Goal: Task Accomplishment & Management: Complete application form

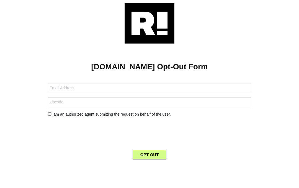
scroll to position [9, 0]
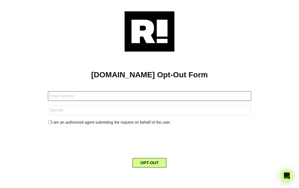
click at [141, 93] on input "text" at bounding box center [149, 96] width 203 height 10
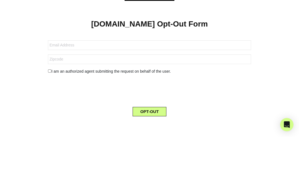
type input "[EMAIL_ADDRESS][DOMAIN_NAME]"
type input "23453"
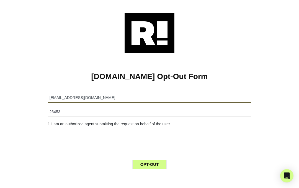
scroll to position [2, 0]
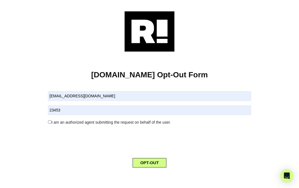
click at [55, 120] on div "I am an authorized agent submitting the request on behalf of the user." at bounding box center [149, 122] width 211 height 6
click at [50, 120] on input "checkbox" at bounding box center [50, 121] width 4 height 3
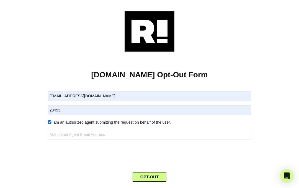
click at [51, 120] on div "I am an authorized agent submitting the request on behalf of the user." at bounding box center [149, 122] width 211 height 6
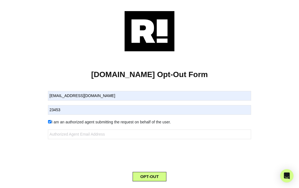
click at [53, 121] on div "I am an authorized agent submitting the request on behalf of the user." at bounding box center [149, 122] width 211 height 6
click at [53, 119] on div "I am an authorized agent submitting the request on behalf of the user." at bounding box center [149, 122] width 211 height 6
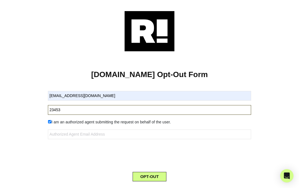
click at [50, 114] on input "23453" at bounding box center [149, 110] width 203 height 10
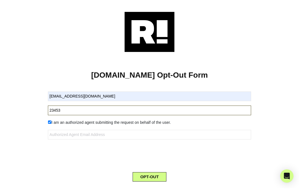
scroll to position [2, 0]
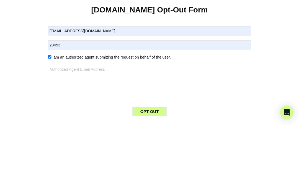
click at [51, 120] on input "checkbox" at bounding box center [50, 121] width 4 height 3
checkbox input "false"
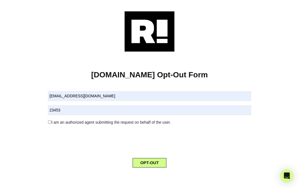
click at [152, 163] on button "OPT-OUT" at bounding box center [150, 162] width 34 height 9
click at [4, 186] on div "Retention.com Opt-Out Form Evalolo03@gmail.com 23453 I am an authorized agent s…" at bounding box center [149, 93] width 299 height 190
